Goal: Task Accomplishment & Management: Manage account settings

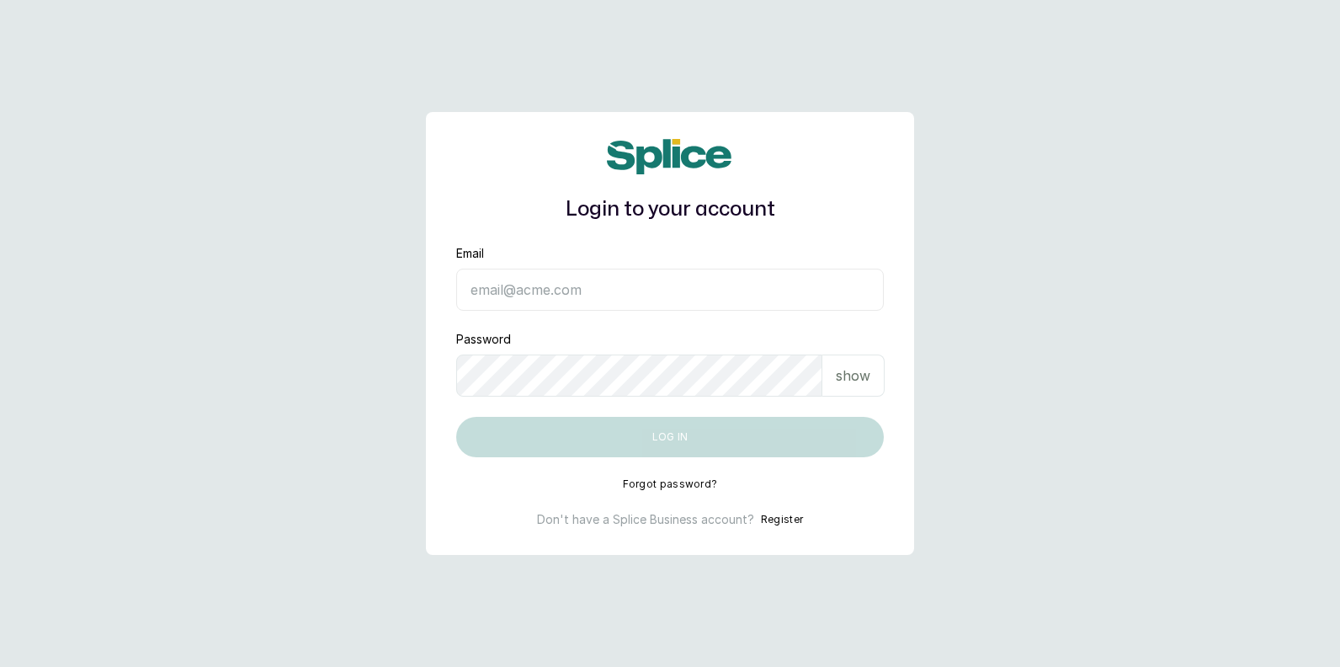
type input "[EMAIL_ADDRESS][DOMAIN_NAME]"
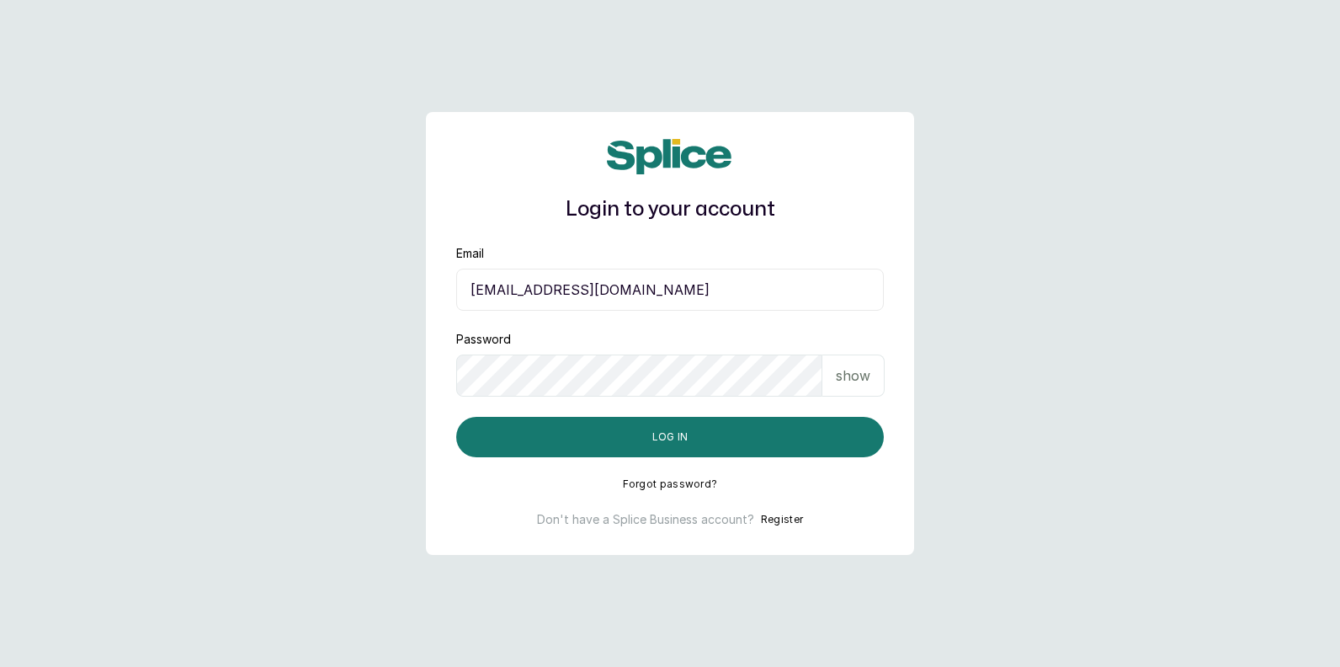
click at [1060, 287] on main "Login to your account Email [EMAIL_ADDRESS][DOMAIN_NAME] Password show Log in F…" at bounding box center [670, 333] width 1340 height 667
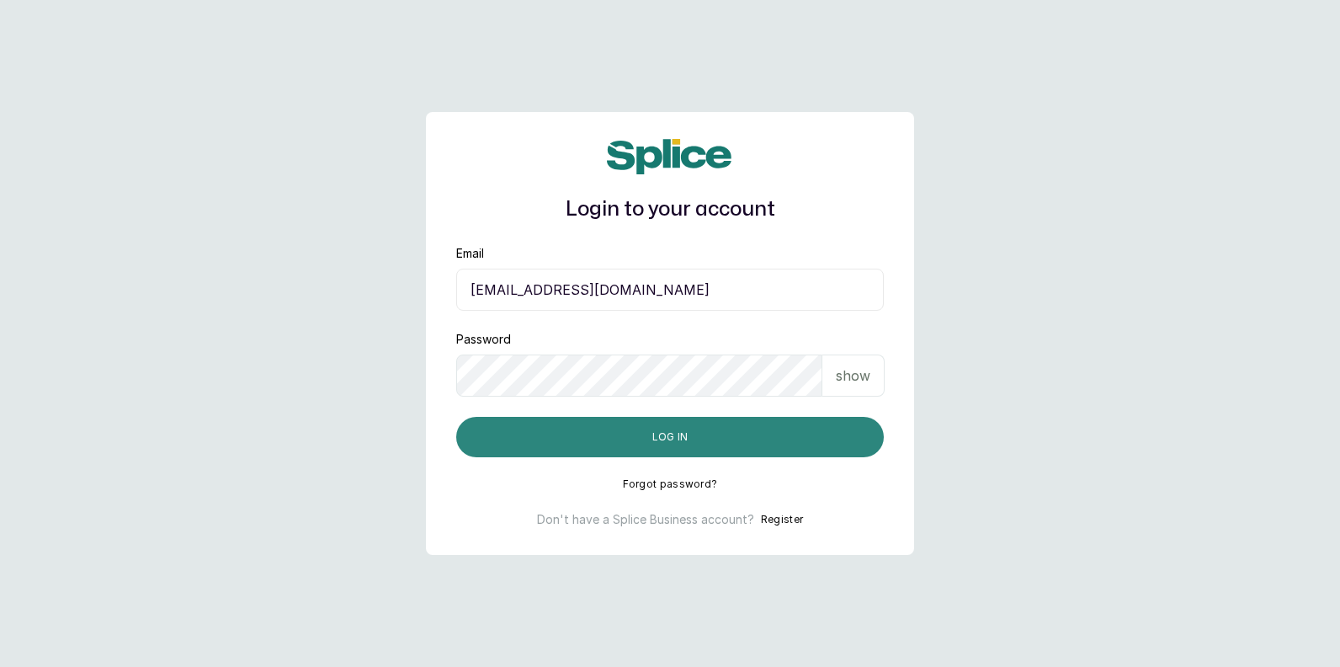
click at [741, 439] on button "Log in" at bounding box center [670, 437] width 428 height 40
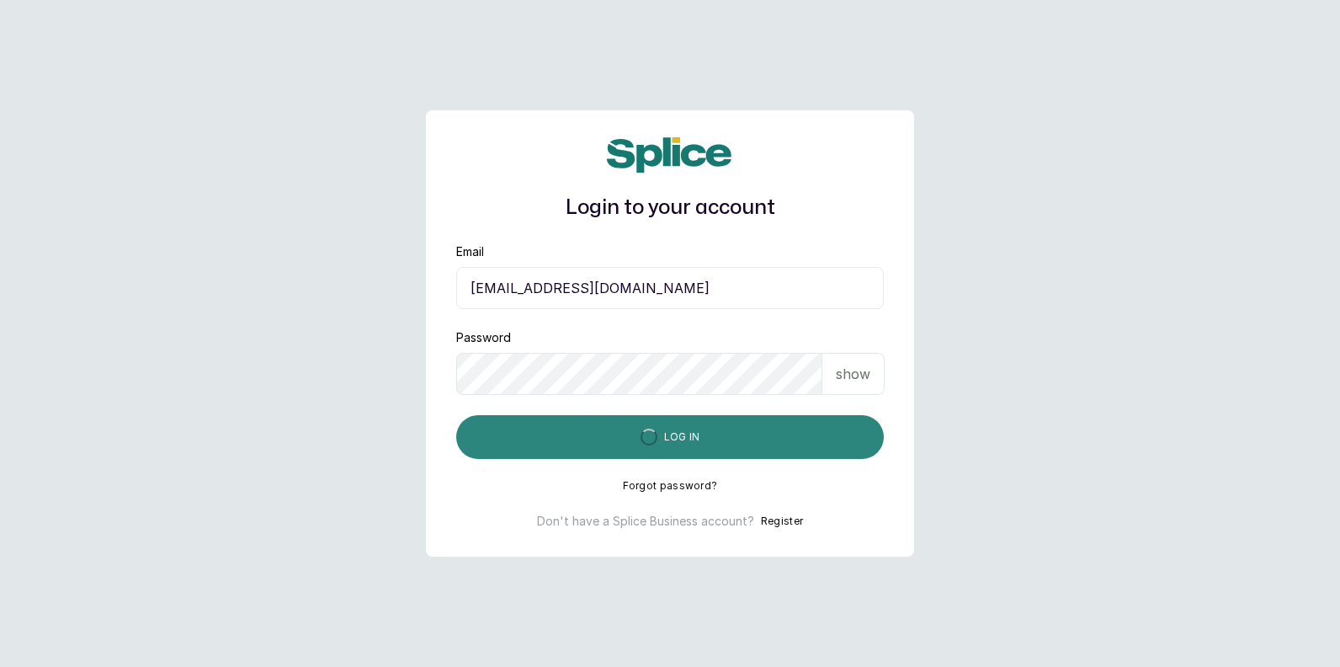
click at [779, 444] on button "Log in" at bounding box center [670, 437] width 428 height 44
click at [783, 442] on button "Log in" at bounding box center [670, 437] width 428 height 44
click at [784, 441] on button "Log in" at bounding box center [670, 437] width 428 height 44
click at [790, 437] on button "Log in" at bounding box center [670, 437] width 428 height 44
click at [816, 435] on button "Log in" at bounding box center [670, 437] width 428 height 44
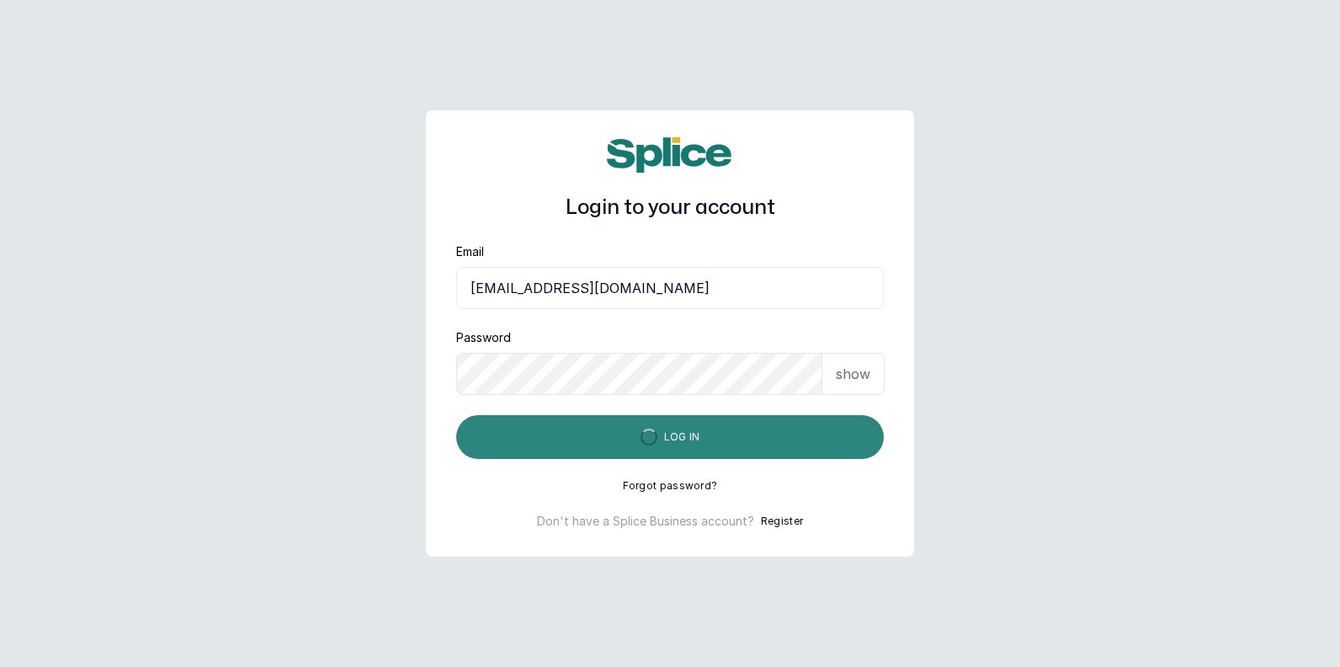
click at [694, 441] on button "Log in" at bounding box center [670, 437] width 428 height 44
click at [693, 441] on button "Log in" at bounding box center [670, 437] width 428 height 44
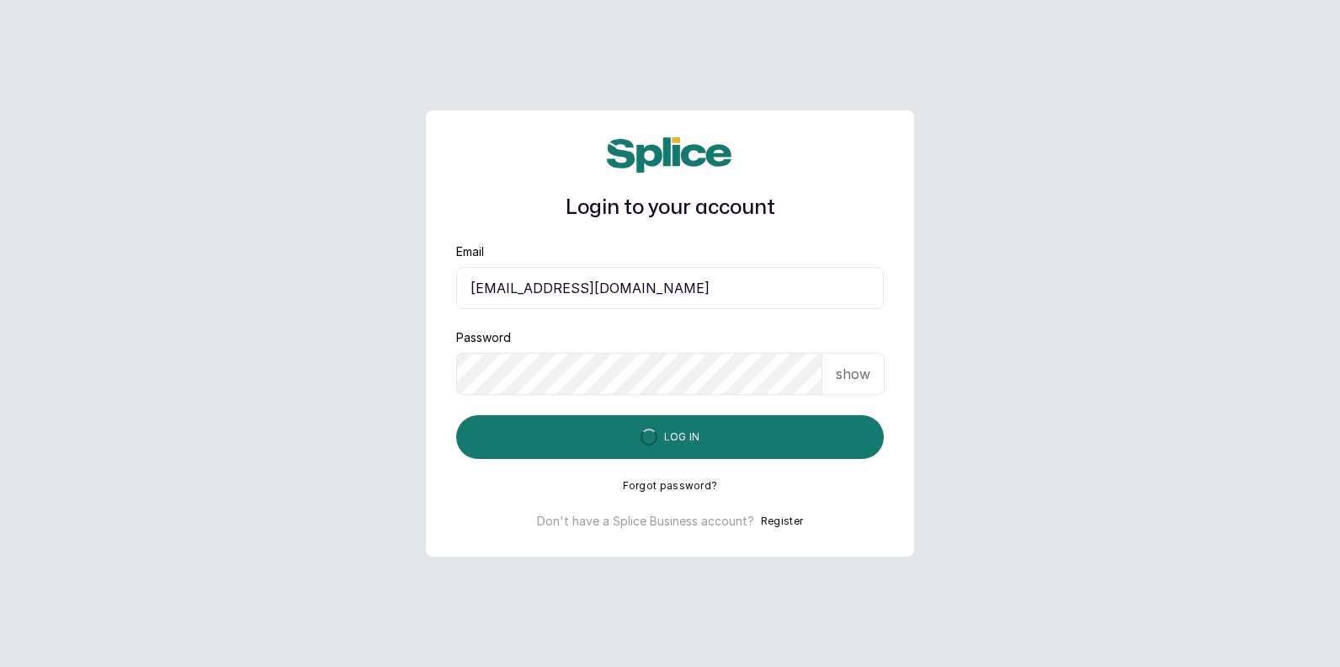
click at [1204, 416] on main "Login to your account Email [EMAIL_ADDRESS][DOMAIN_NAME] Password show Log in F…" at bounding box center [670, 333] width 1340 height 667
click at [1086, 370] on main "Login to your account Email [EMAIL_ADDRESS][DOMAIN_NAME] Password show Log in F…" at bounding box center [670, 333] width 1340 height 667
click at [1050, 381] on main "Login to your account Email [EMAIL_ADDRESS][DOMAIN_NAME] Password show Log in F…" at bounding box center [670, 333] width 1340 height 667
click at [1026, 371] on main "Login to your account Email [EMAIL_ADDRESS][DOMAIN_NAME] Password show Log in F…" at bounding box center [670, 333] width 1340 height 667
